Goal: Task Accomplishment & Management: Use online tool/utility

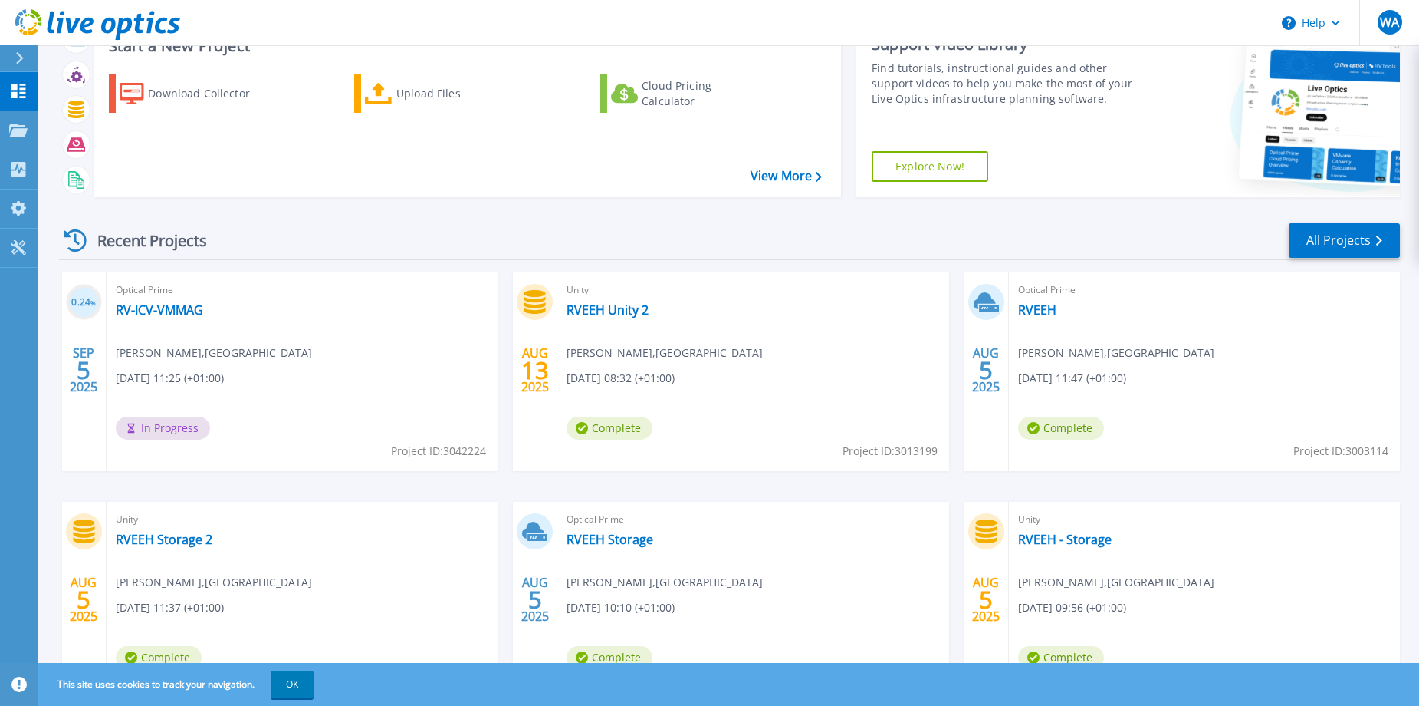
scroll to position [144, 0]
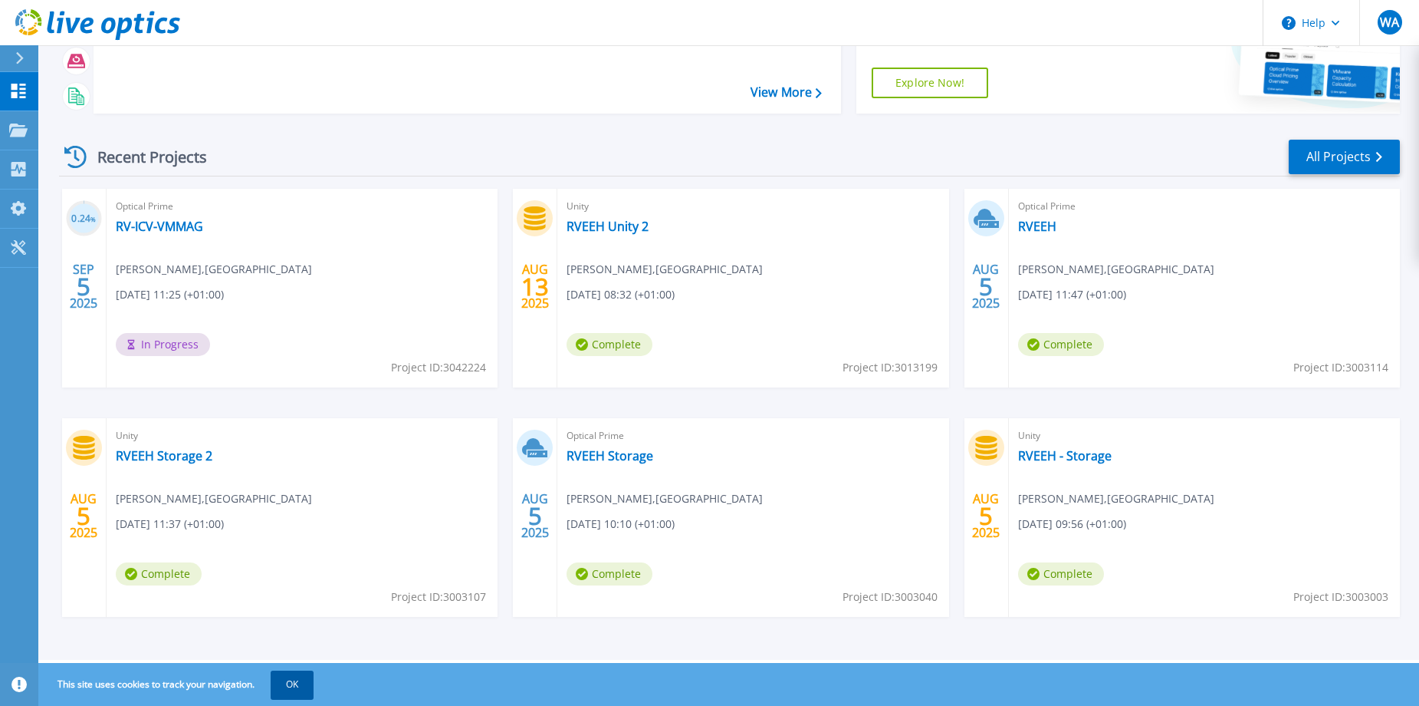
click at [282, 684] on button "OK" at bounding box center [292, 684] width 43 height 28
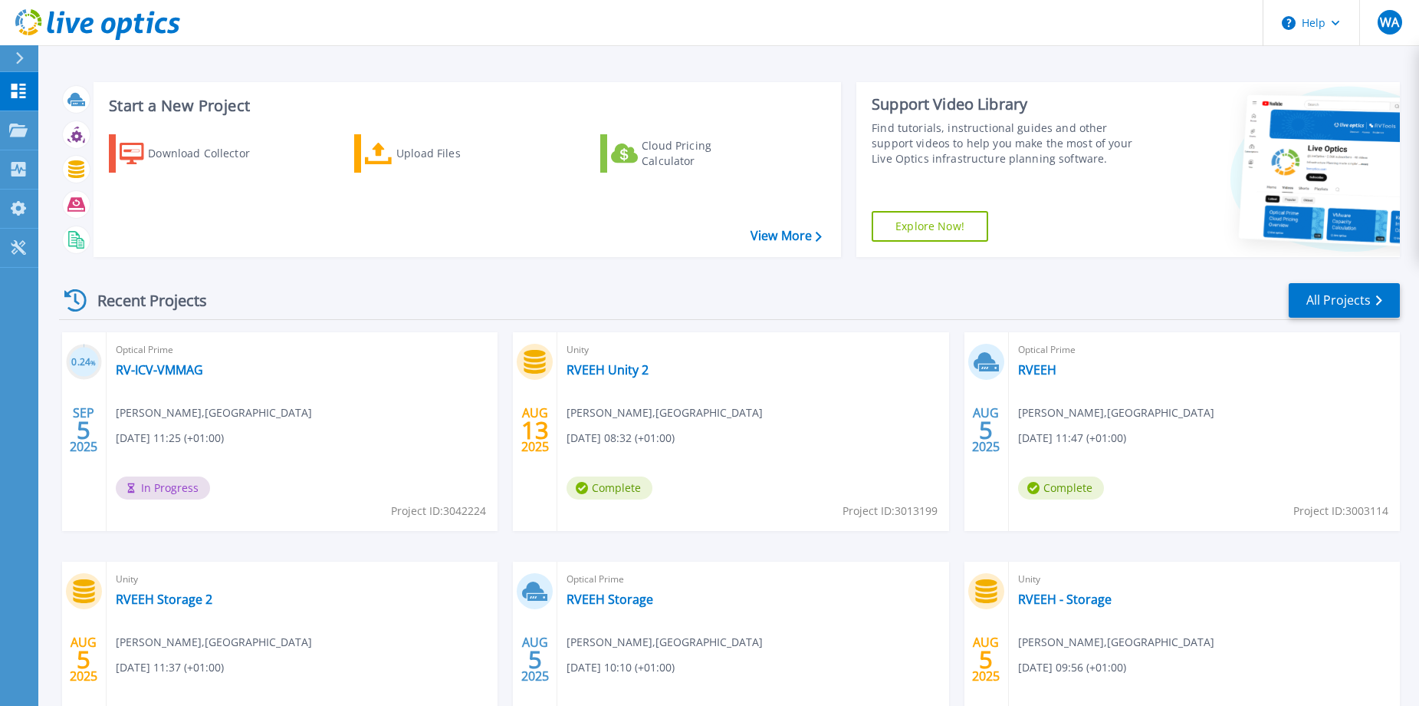
scroll to position [0, 0]
click at [410, 163] on div "Upload Files" at bounding box center [457, 154] width 123 height 31
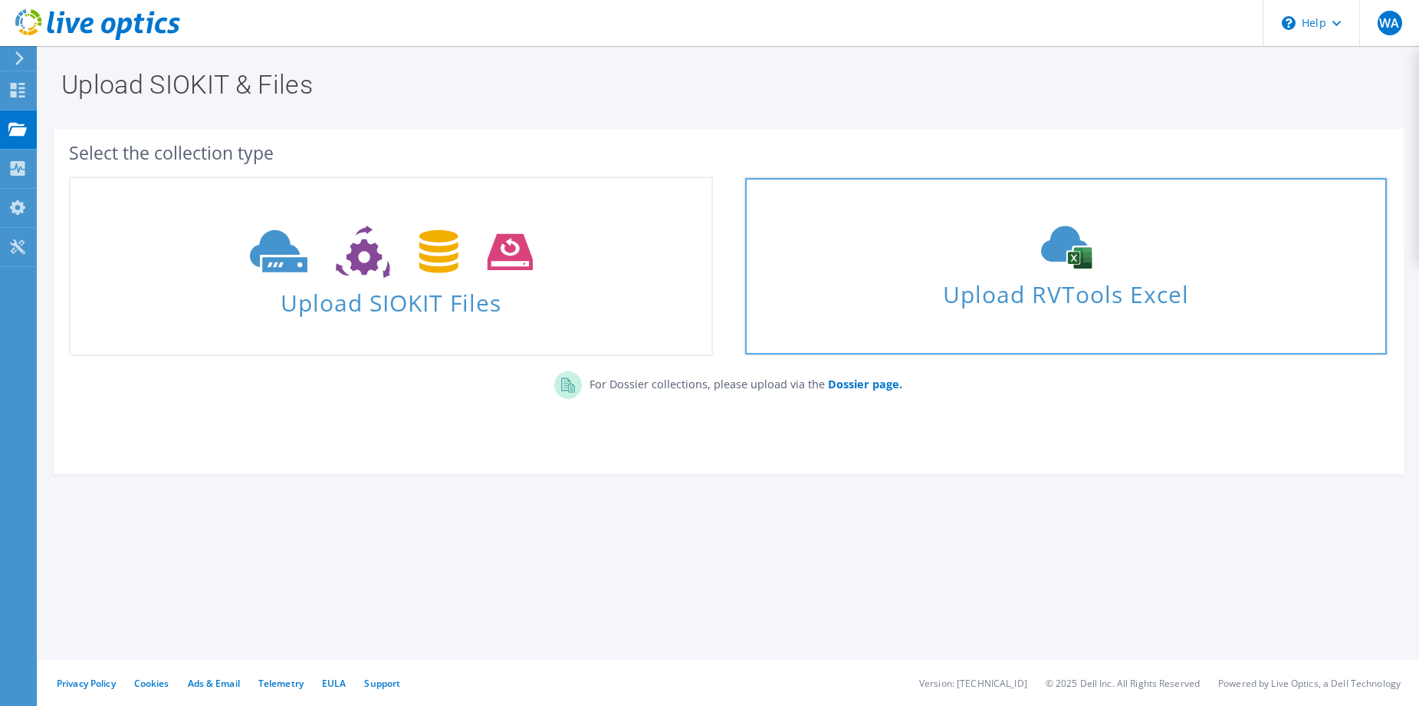
click at [1071, 273] on div "Upload RVTools Excel" at bounding box center [1065, 265] width 641 height 81
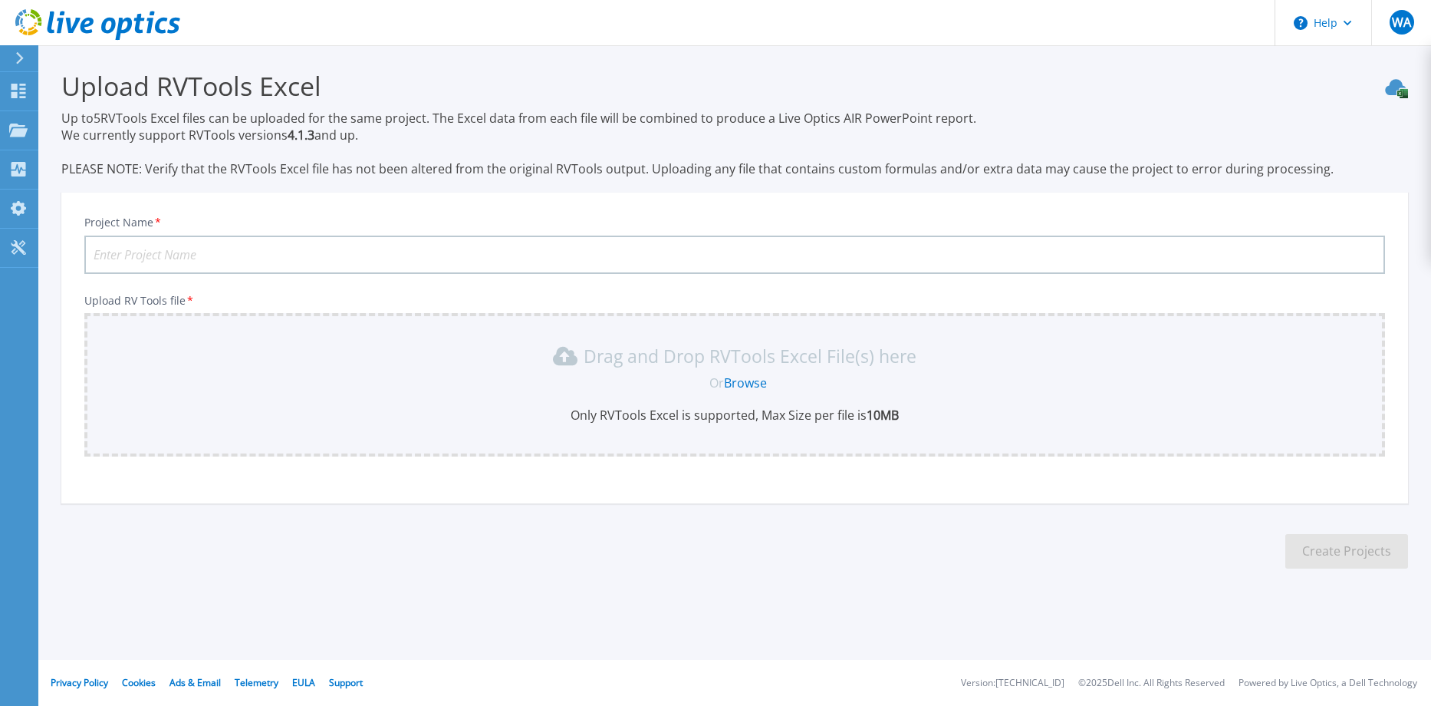
click at [371, 244] on input "Project Name *" at bounding box center [734, 254] width 1301 height 38
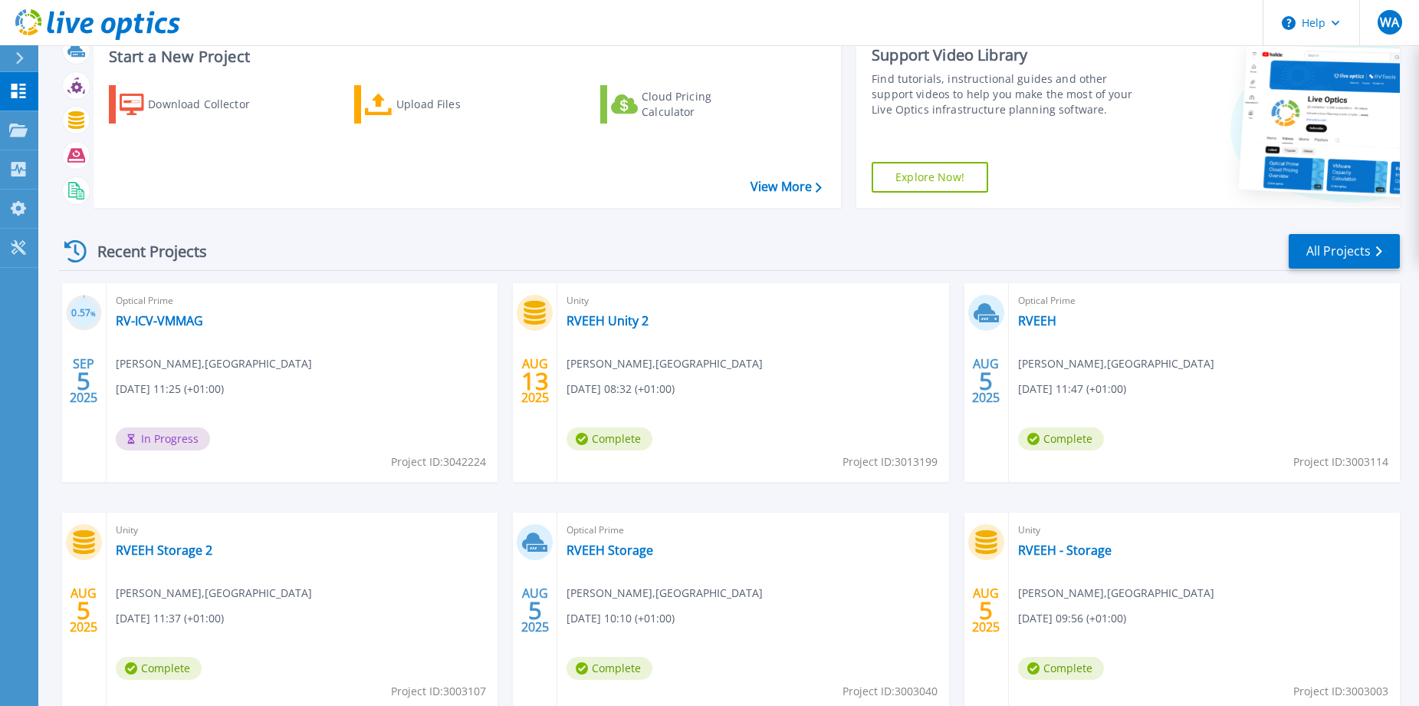
scroll to position [77, 0]
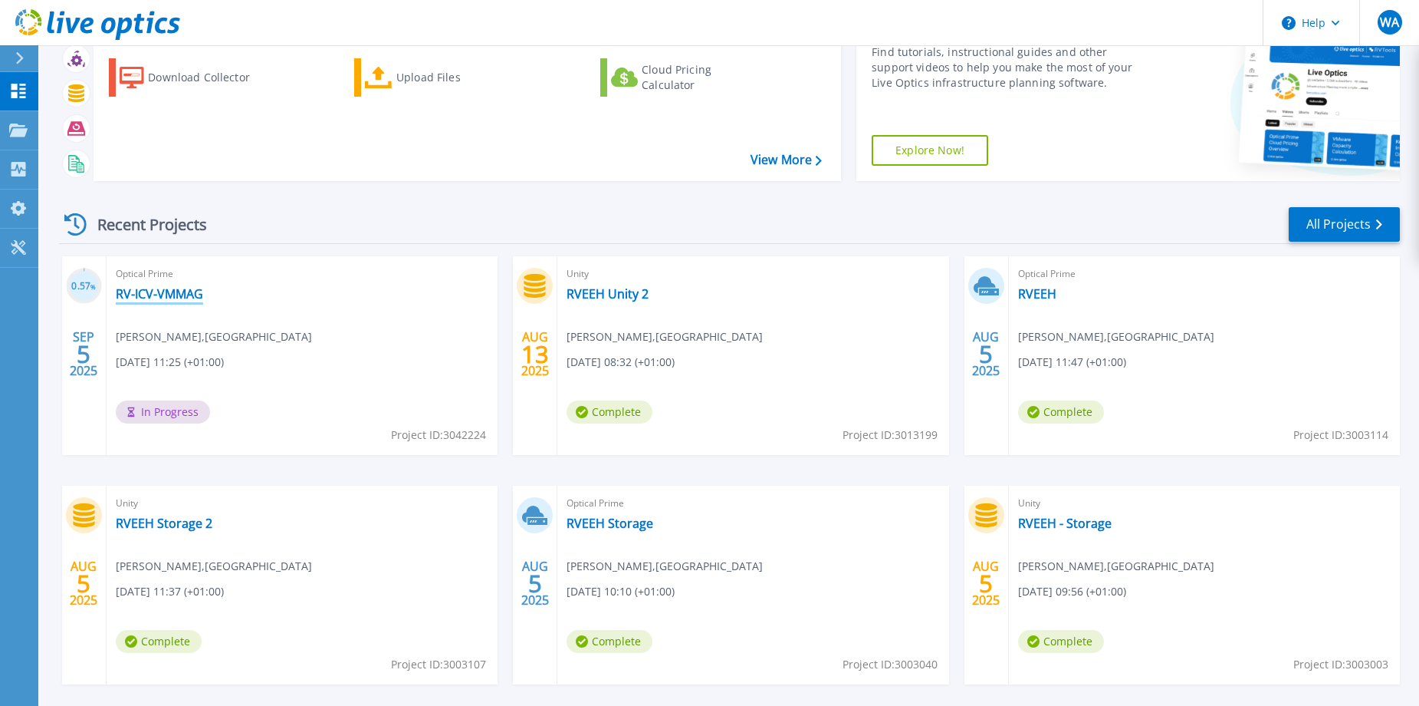
click at [177, 291] on link "RV-ICV-VMMAG" at bounding box center [159, 293] width 87 height 15
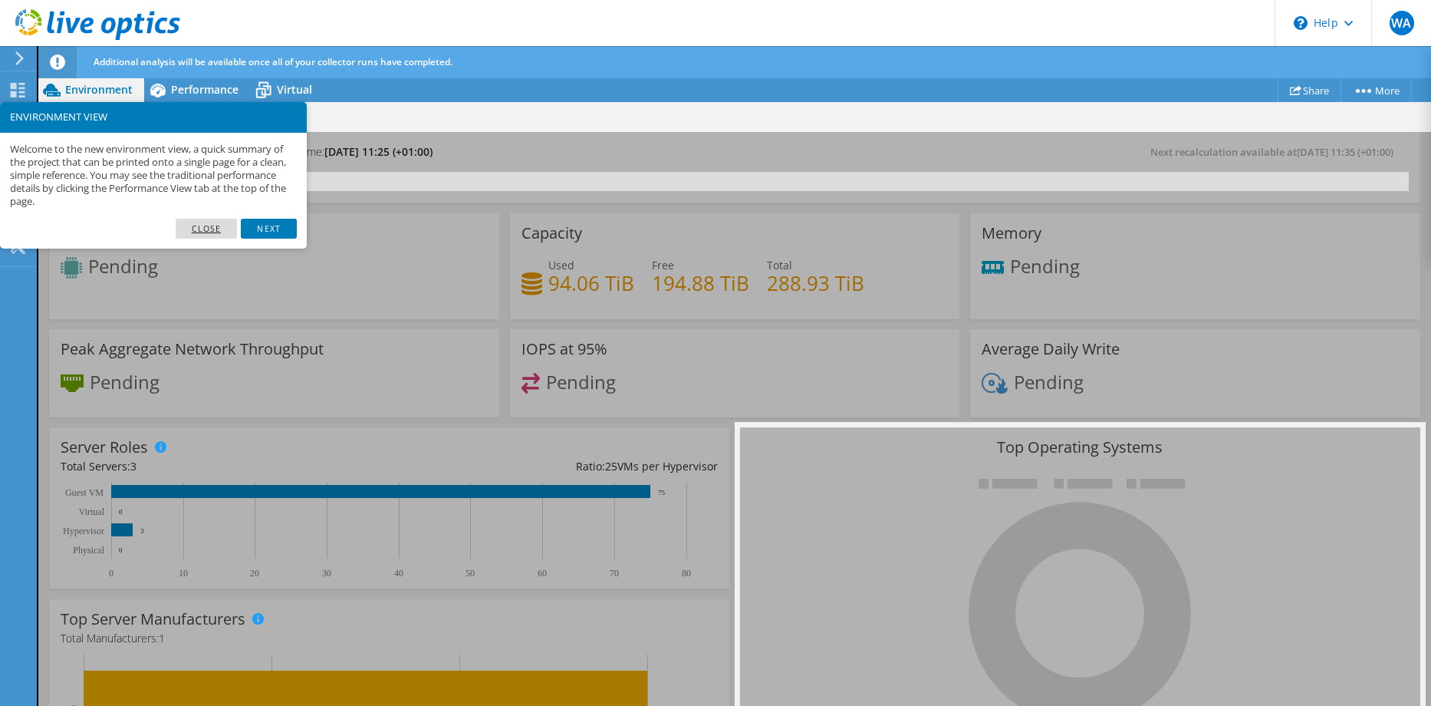
click at [222, 233] on link "Close" at bounding box center [207, 229] width 62 height 20
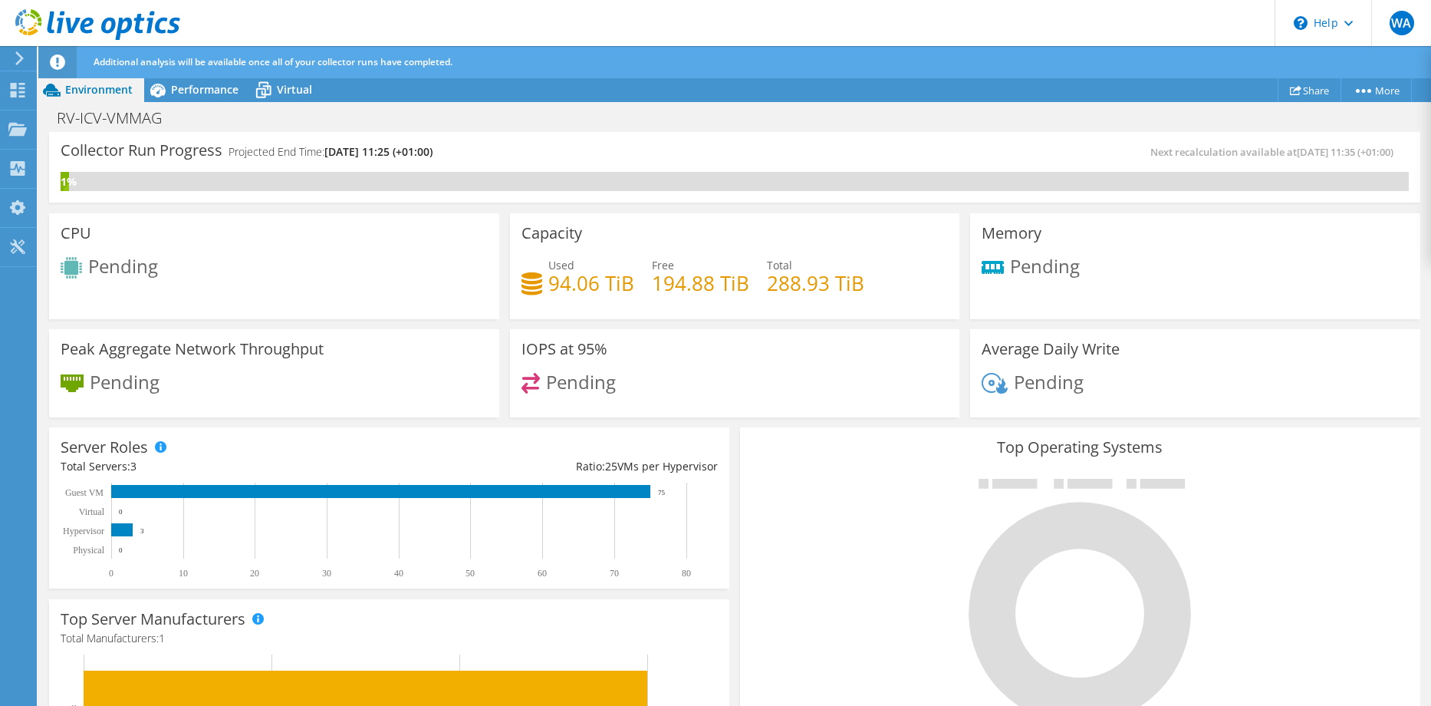
click at [21, 58] on use at bounding box center [19, 58] width 8 height 14
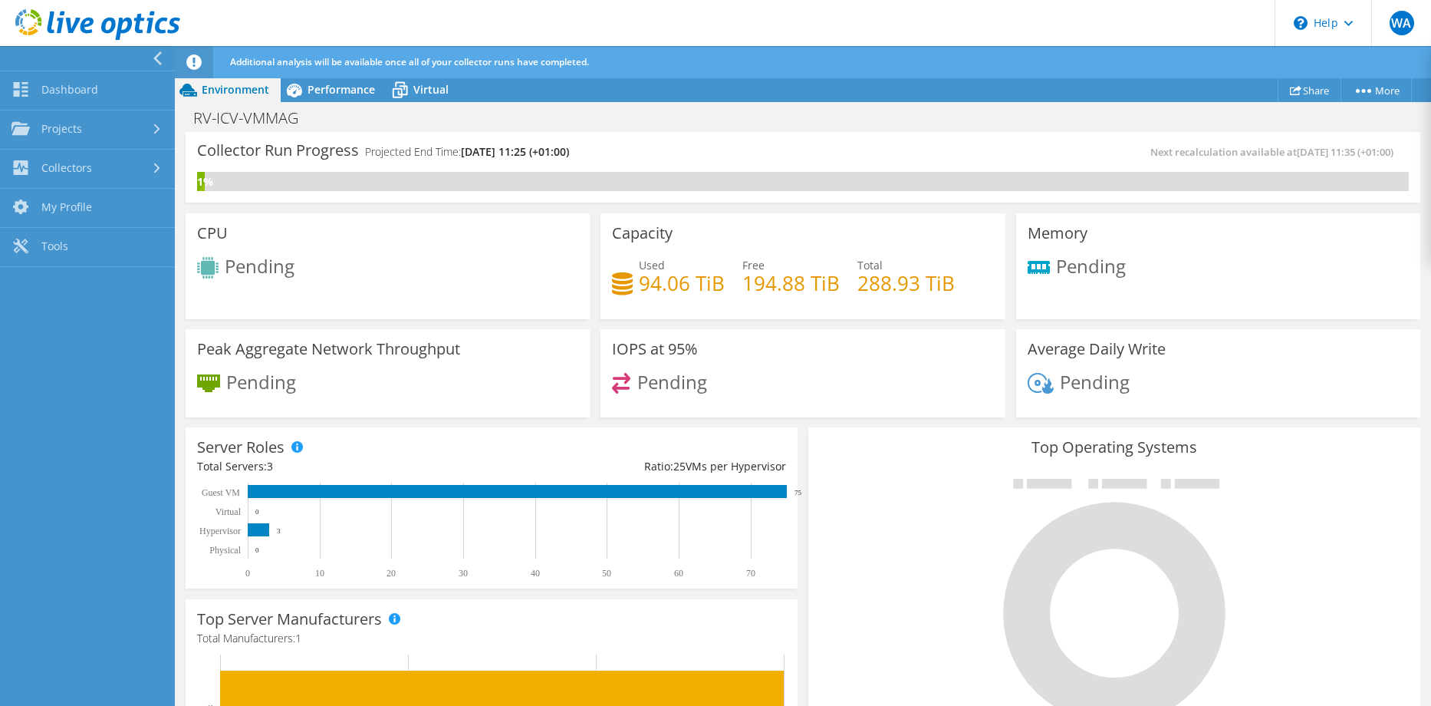
click at [150, 57] on div at bounding box center [83, 58] width 175 height 25
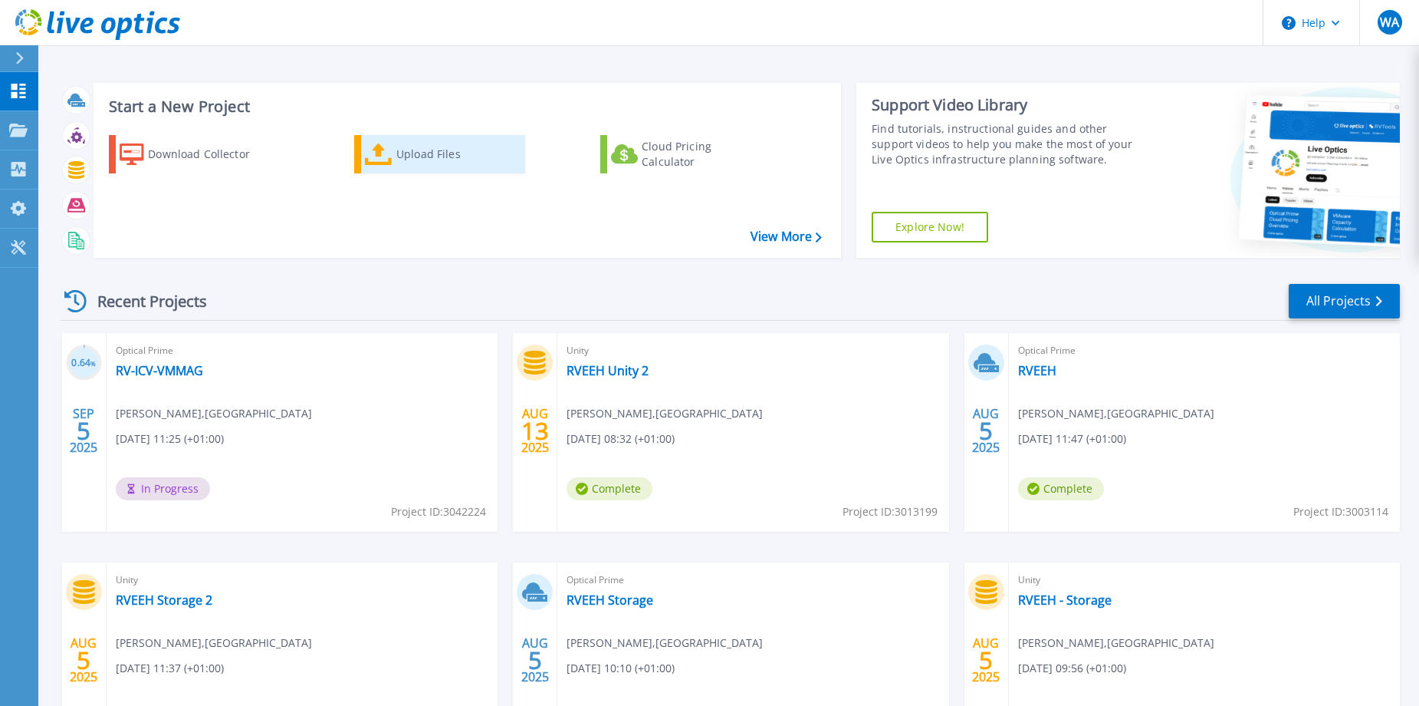
click at [403, 152] on div "Upload Files" at bounding box center [457, 154] width 123 height 31
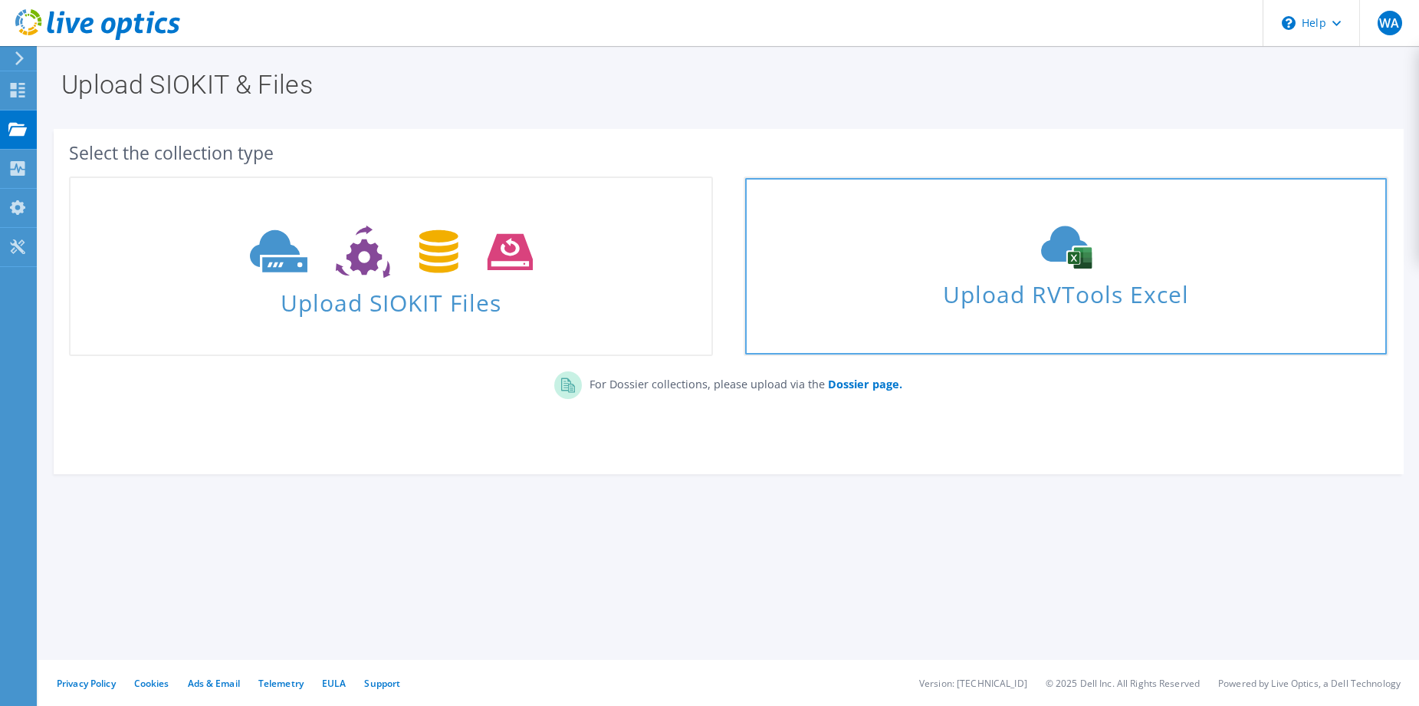
click at [954, 210] on link "Upload RVTools Excel" at bounding box center [1066, 265] width 644 height 179
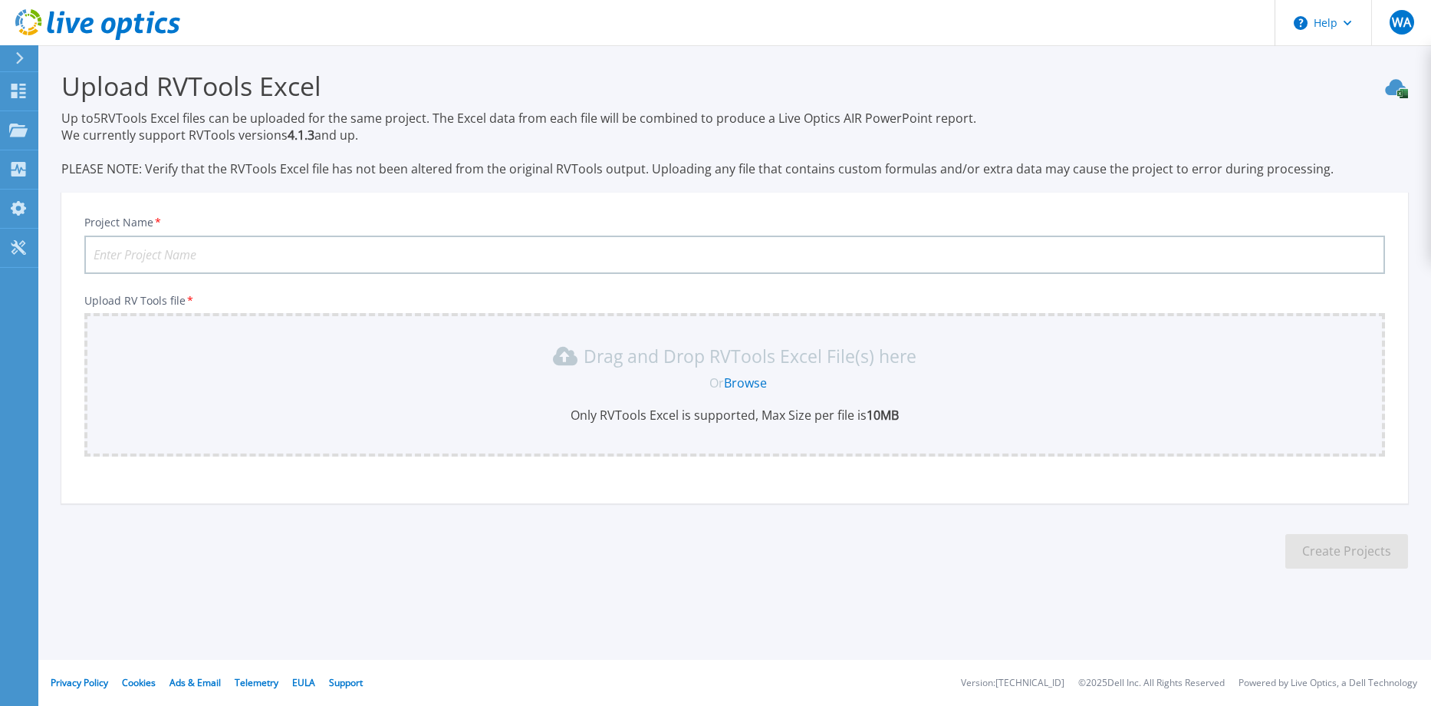
click at [285, 245] on input "Project Name *" at bounding box center [734, 254] width 1301 height 38
click at [363, 248] on input "Co" at bounding box center [734, 254] width 1301 height 38
type input "Commvault"
click at [742, 380] on link "Browse" at bounding box center [745, 382] width 43 height 17
click at [745, 379] on link "Browse" at bounding box center [745, 382] width 43 height 17
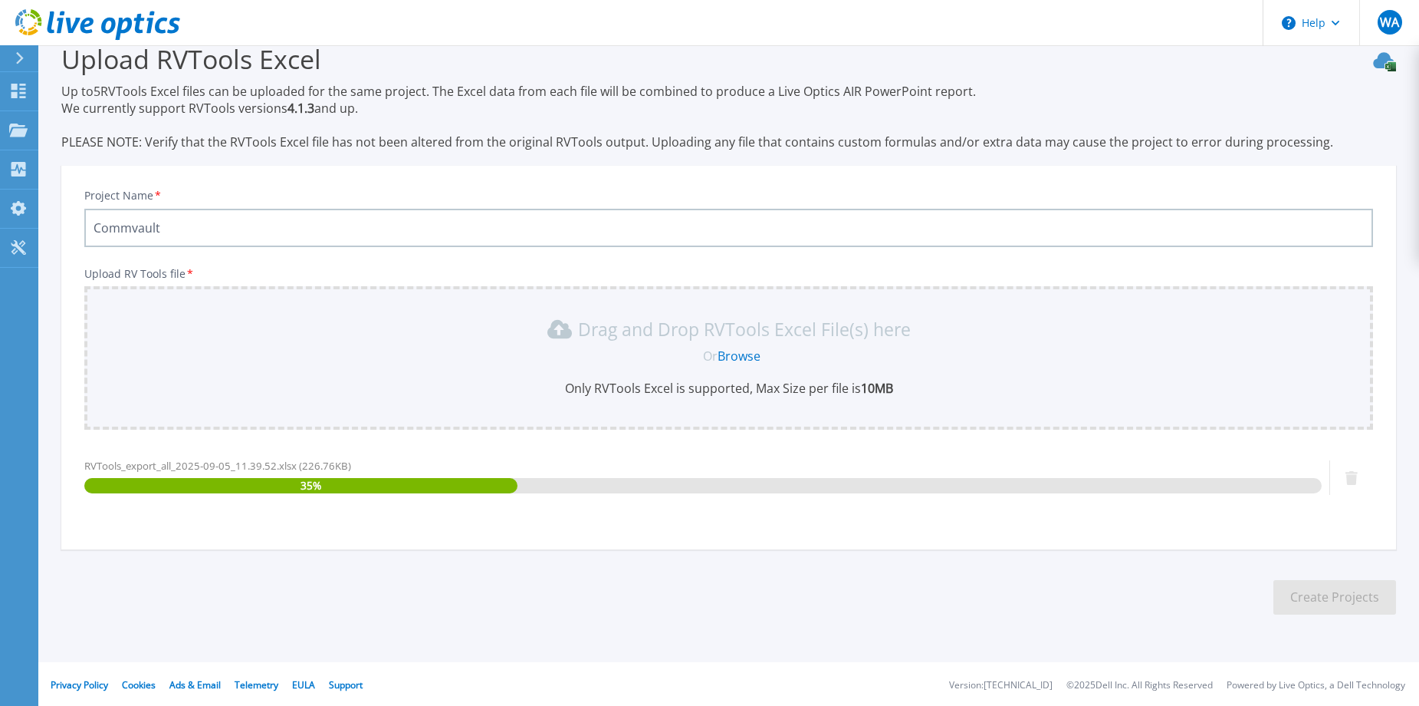
scroll to position [29, 0]
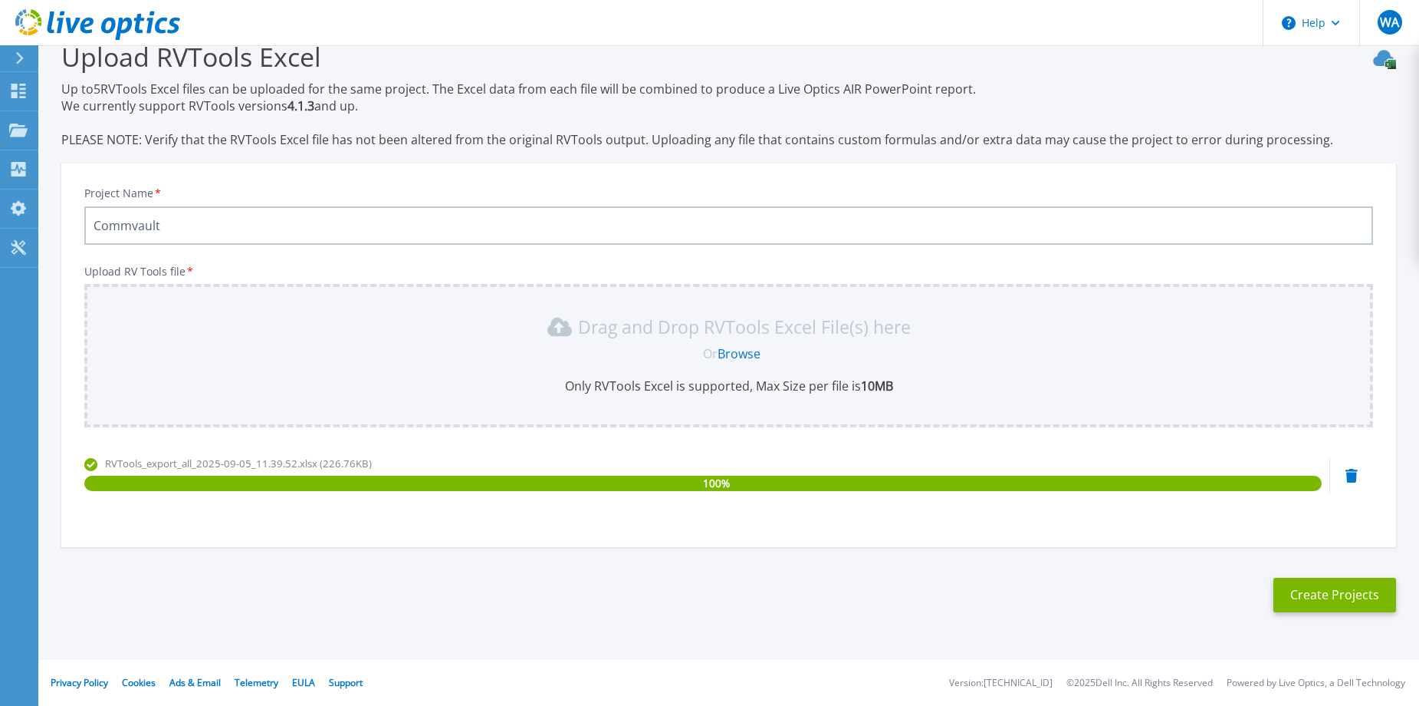
click at [753, 351] on link "Browse" at bounding box center [739, 353] width 43 height 17
click at [1320, 594] on button "Create Projects" at bounding box center [1335, 594] width 123 height 35
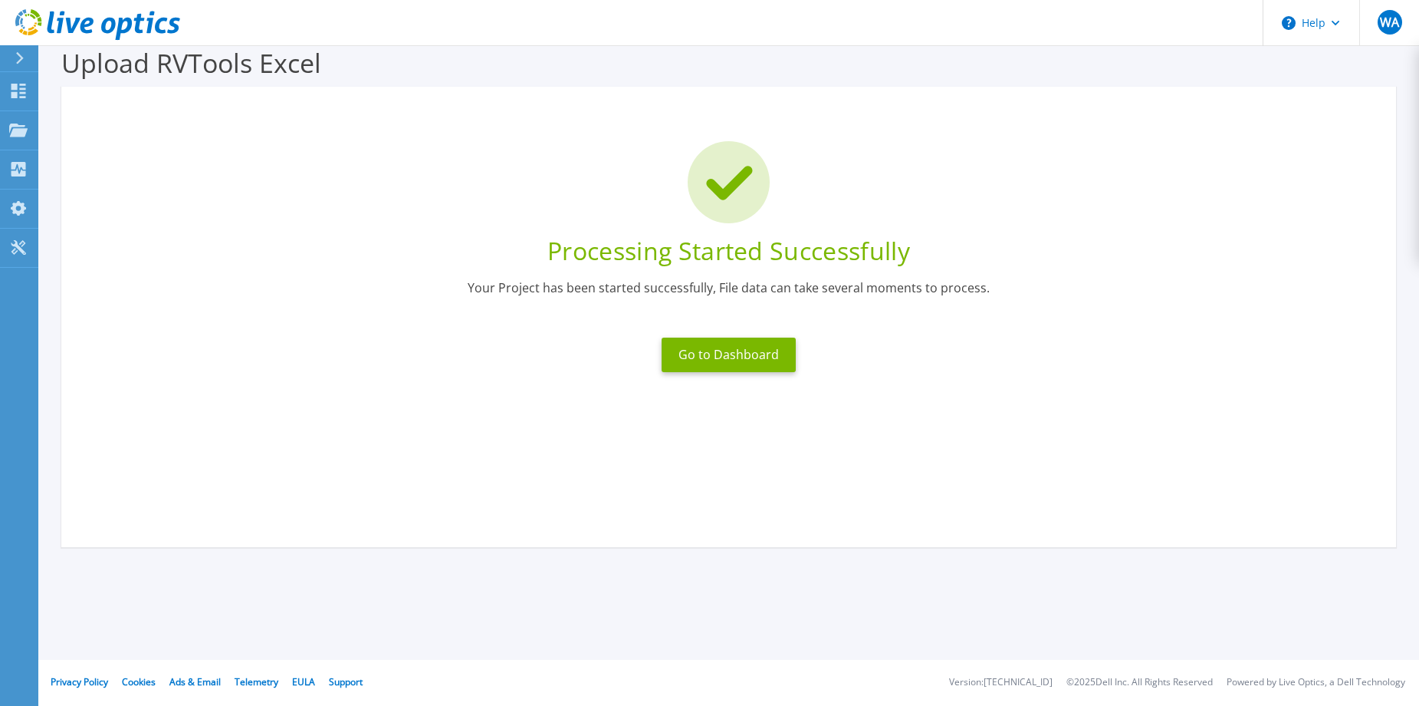
scroll to position [23, 0]
click at [761, 360] on button "Go to Dashboard" at bounding box center [729, 354] width 134 height 35
